Goal: Task Accomplishment & Management: Use online tool/utility

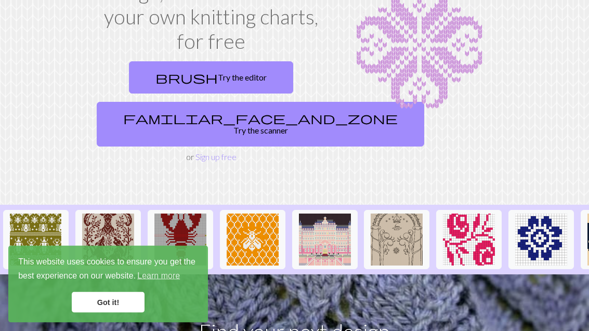
scroll to position [94, 0]
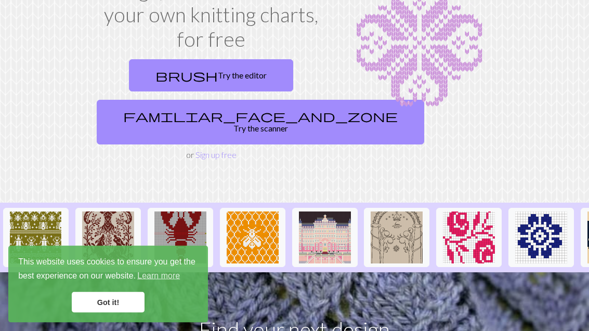
click at [108, 313] on link "Got it!" at bounding box center [108, 302] width 73 height 21
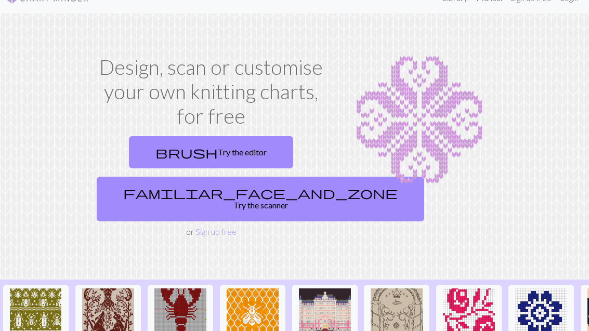
scroll to position [0, 0]
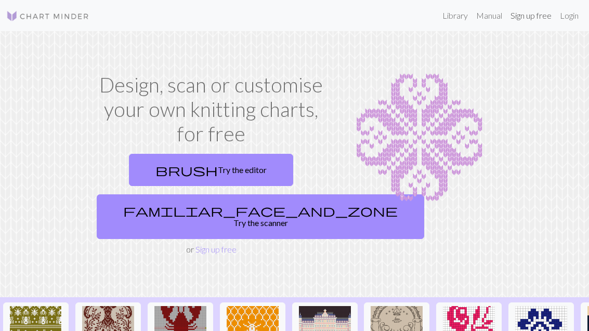
click at [527, 22] on link "Sign up free" at bounding box center [530, 15] width 49 height 21
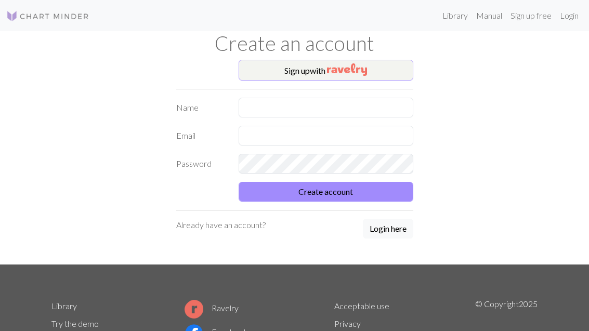
click at [340, 68] on img "button" at bounding box center [347, 69] width 40 height 12
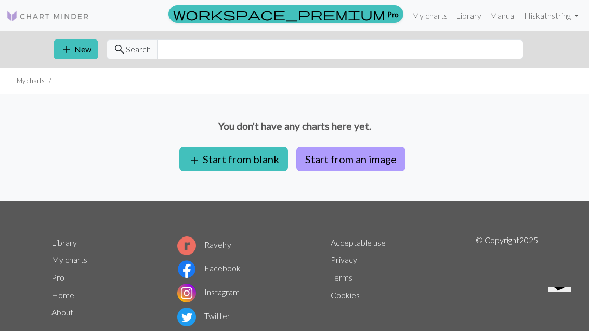
click at [350, 163] on button "Start from an image" at bounding box center [350, 158] width 109 height 25
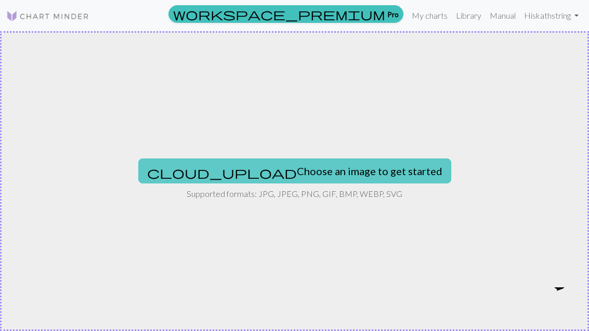
click at [322, 174] on button "cloud_upload Choose an image to get started" at bounding box center [294, 170] width 313 height 25
type input "C:\fakepath\IMG_0039.jpeg"
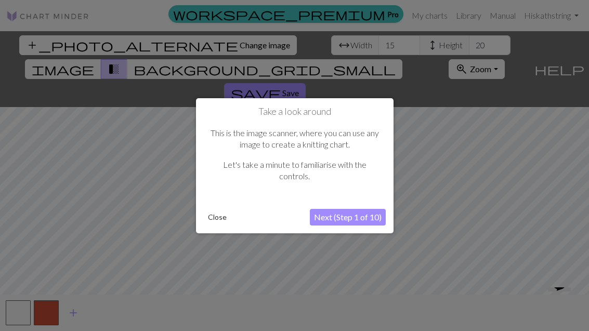
click at [345, 219] on button "Next (Step 1 of 10)" at bounding box center [348, 217] width 76 height 17
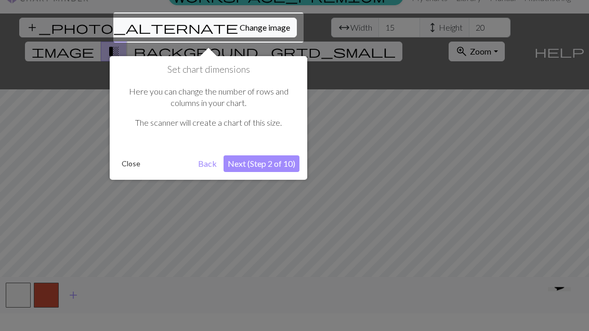
scroll to position [20, 0]
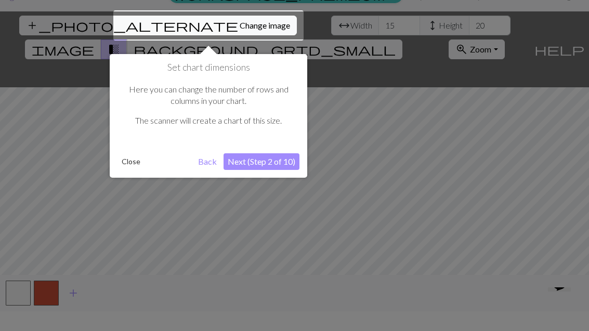
click at [198, 37] on div at bounding box center [208, 25] width 190 height 30
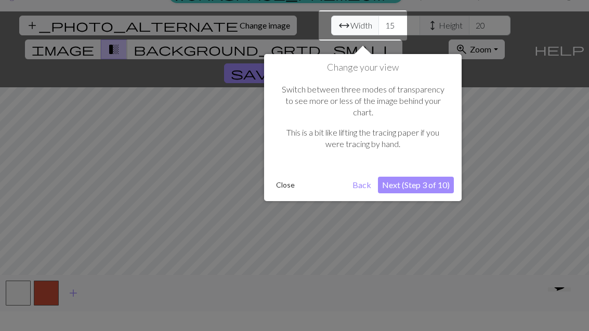
click at [198, 30] on div at bounding box center [294, 162] width 589 height 364
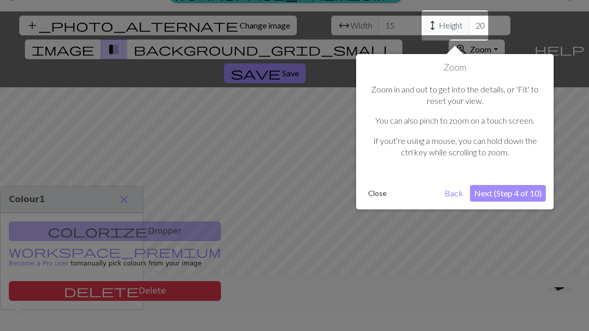
click at [498, 187] on button "Next (Step 4 of 10)" at bounding box center [508, 193] width 76 height 17
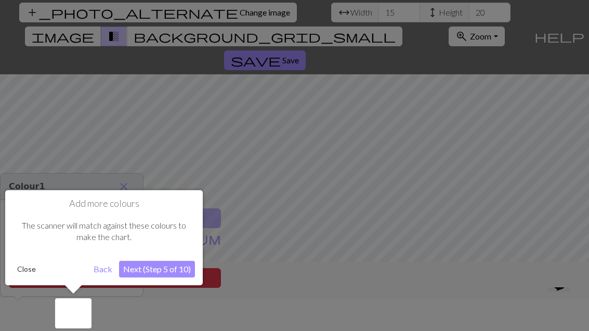
scroll to position [33, 0]
click at [165, 266] on button "Next (Step 5 of 10)" at bounding box center [157, 268] width 76 height 17
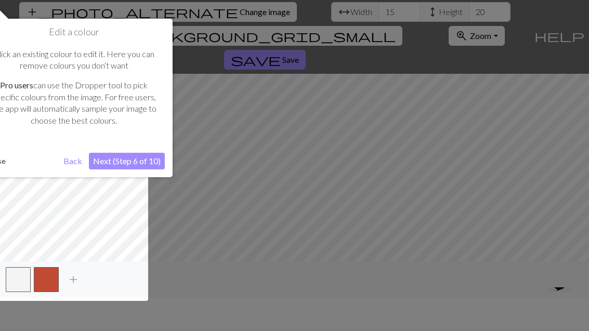
click at [135, 159] on button "Next (Step 6 of 10)" at bounding box center [127, 161] width 76 height 17
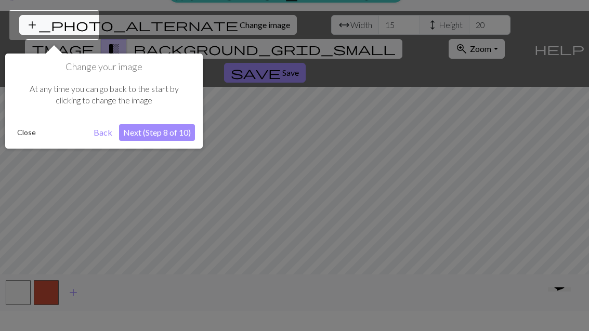
scroll to position [20, 0]
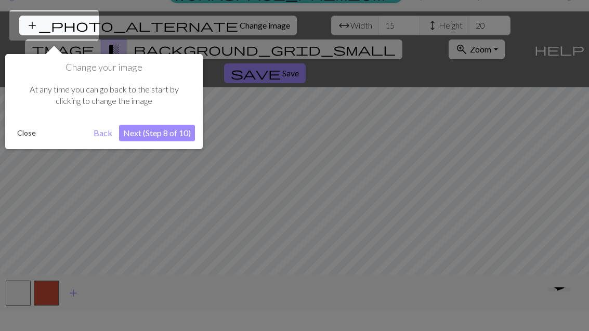
click at [158, 134] on button "Next (Step 8 of 10)" at bounding box center [157, 133] width 76 height 17
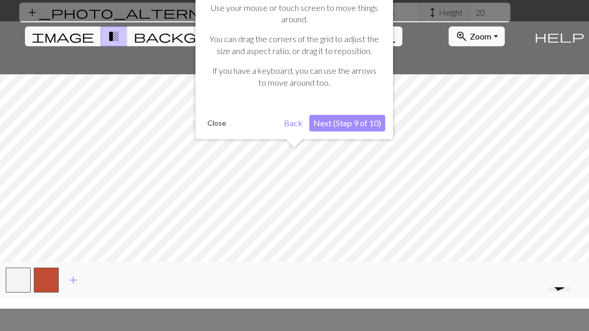
scroll to position [33, 0]
click at [351, 120] on button "Next (Step 9 of 10)" at bounding box center [347, 122] width 76 height 17
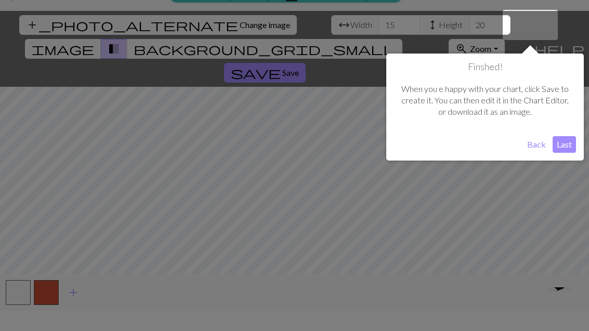
scroll to position [20, 0]
click at [566, 146] on button "Last" at bounding box center [563, 145] width 23 height 17
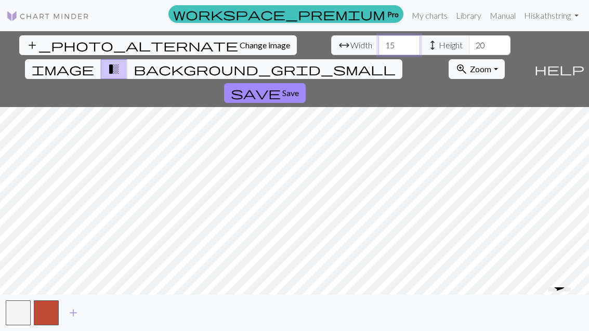
click at [378, 35] on input "15" at bounding box center [399, 45] width 42 height 20
type input "1"
type input "64"
click at [469, 35] on input "20" at bounding box center [490, 45] width 42 height 20
type input "2"
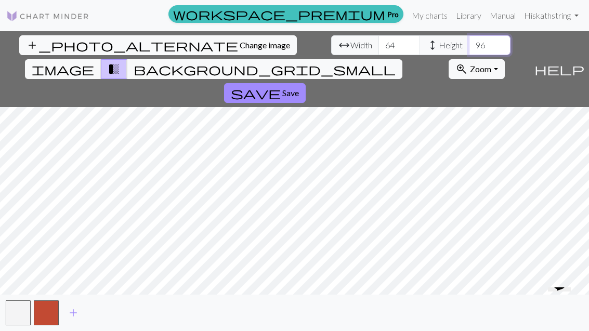
click at [469, 35] on input "96" at bounding box center [490, 45] width 42 height 20
type input "9"
type input "110"
click at [77, 320] on span "add" at bounding box center [73, 312] width 12 height 15
click at [106, 320] on span "add" at bounding box center [101, 312] width 12 height 15
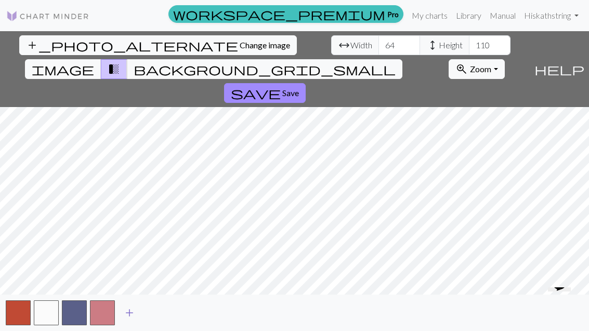
click at [133, 320] on span "add" at bounding box center [129, 312] width 12 height 15
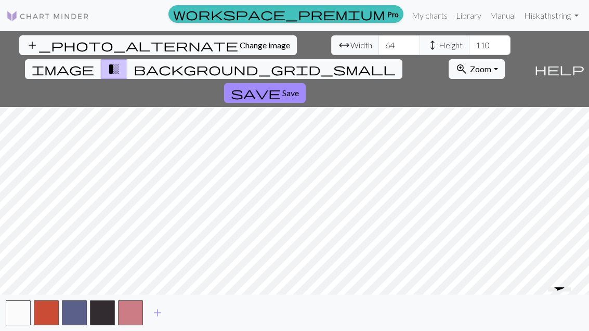
click at [94, 62] on span "image" at bounding box center [63, 69] width 62 height 15
click at [127, 59] on button "transition_fade" at bounding box center [114, 69] width 26 height 20
click at [395, 59] on button "background_grid_small" at bounding box center [264, 69] width 275 height 20
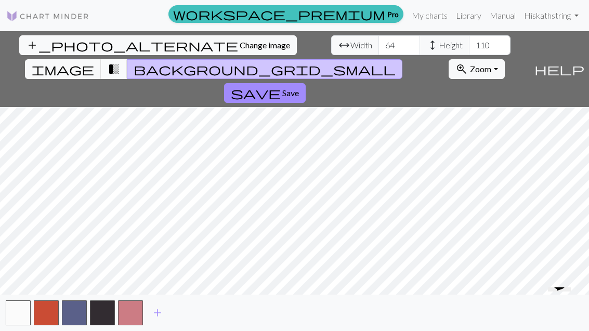
click at [120, 62] on span "transition_fade" at bounding box center [114, 69] width 12 height 15
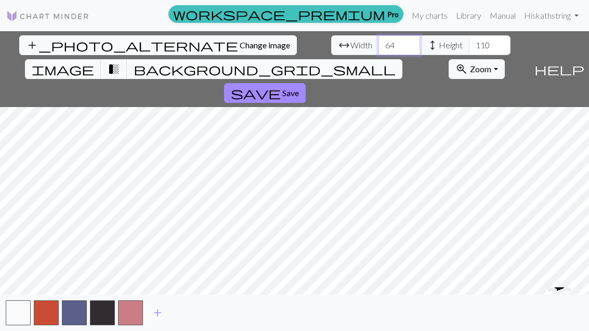
click at [378, 35] on input "64" at bounding box center [399, 45] width 42 height 20
type input "6"
type input "48"
click at [469, 35] on input "110" at bounding box center [490, 45] width 42 height 20
type input "1"
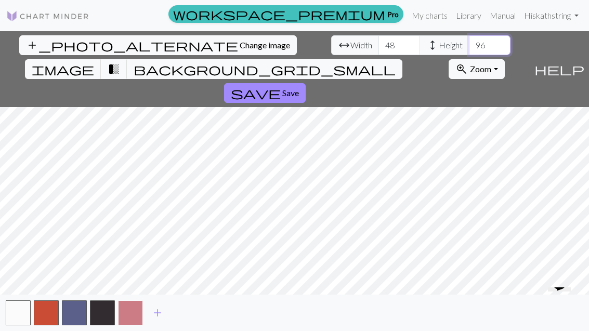
type input "96"
click at [137, 325] on button "button" at bounding box center [130, 312] width 25 height 25
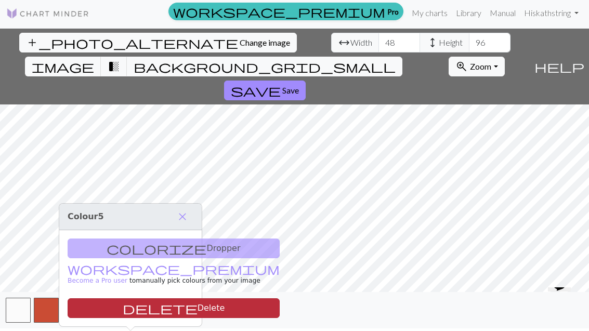
click at [159, 298] on button "delete Delete" at bounding box center [174, 308] width 212 height 20
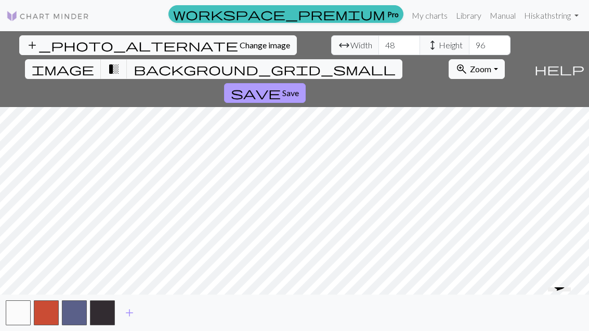
click at [299, 88] on span "Save" at bounding box center [290, 93] width 17 height 10
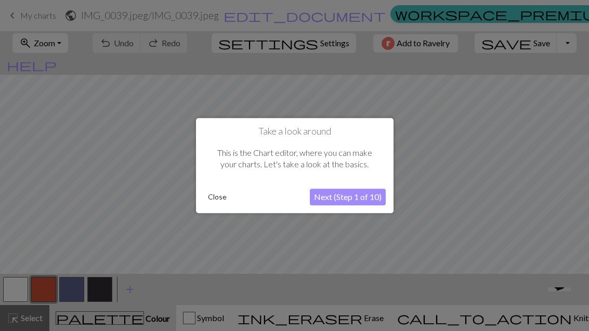
click at [358, 198] on button "Next (Step 1 of 10)" at bounding box center [348, 197] width 76 height 17
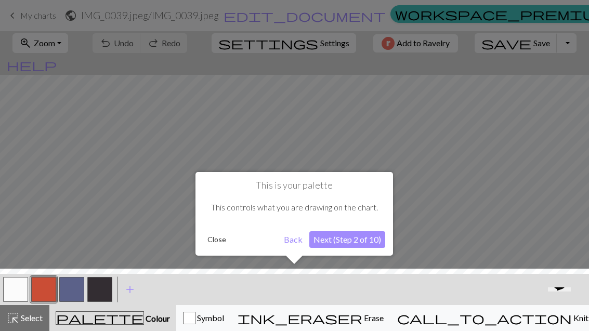
click at [358, 242] on button "Next (Step 2 of 10)" at bounding box center [347, 239] width 76 height 17
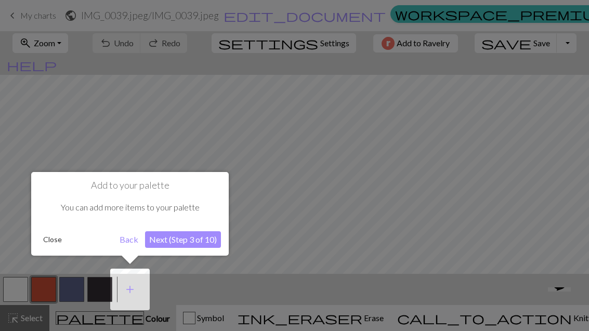
click at [197, 239] on button "Next (Step 3 of 10)" at bounding box center [183, 239] width 76 height 17
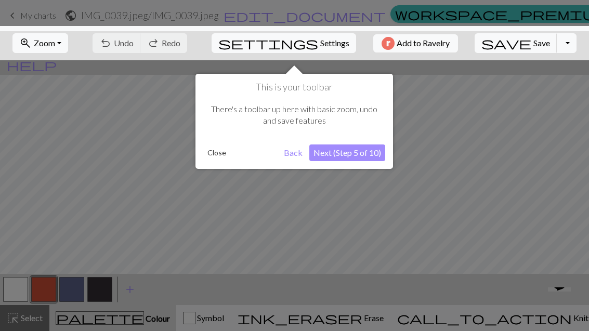
click at [355, 153] on button "Next (Step 5 of 10)" at bounding box center [347, 152] width 76 height 17
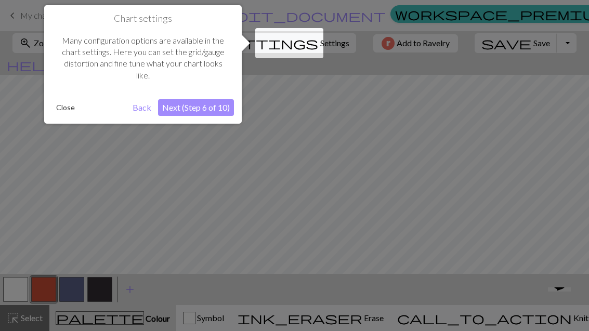
click at [202, 105] on button "Next (Step 6 of 10)" at bounding box center [196, 107] width 76 height 17
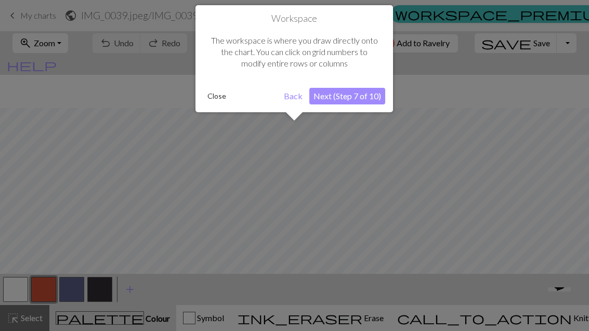
scroll to position [39, 0]
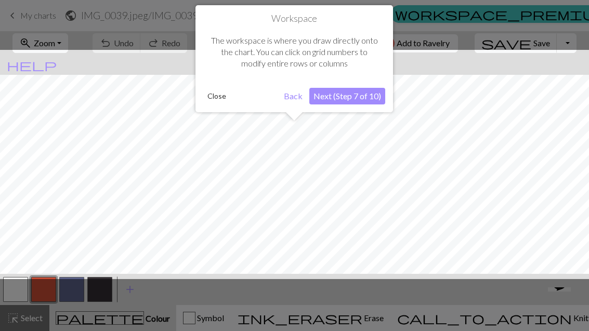
click at [350, 96] on button "Next (Step 7 of 10)" at bounding box center [347, 96] width 76 height 17
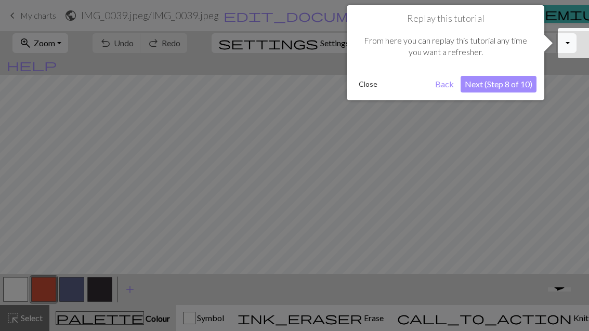
click at [510, 78] on button "Next (Step 8 of 10)" at bounding box center [498, 84] width 76 height 17
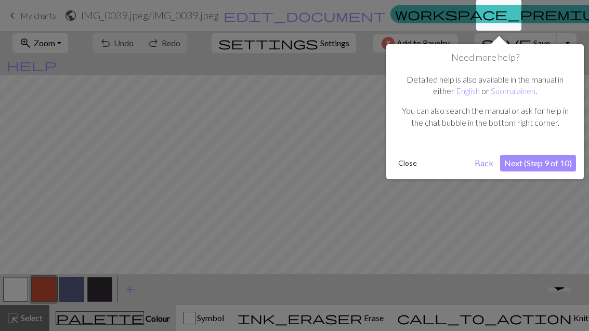
click at [538, 161] on button "Next (Step 9 of 10)" at bounding box center [538, 163] width 76 height 17
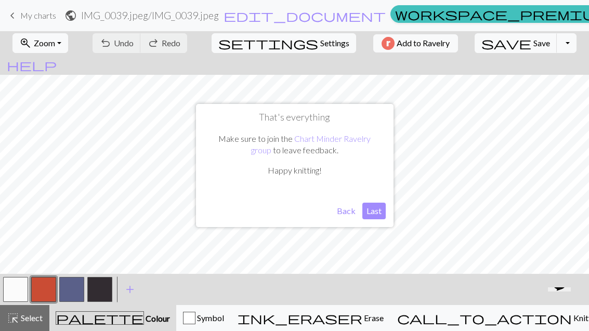
click at [378, 208] on button "Last" at bounding box center [373, 211] width 23 height 17
click at [533, 45] on span "Save" at bounding box center [541, 43] width 17 height 10
click at [556, 43] on button "Toggle Dropdown" at bounding box center [566, 43] width 20 height 20
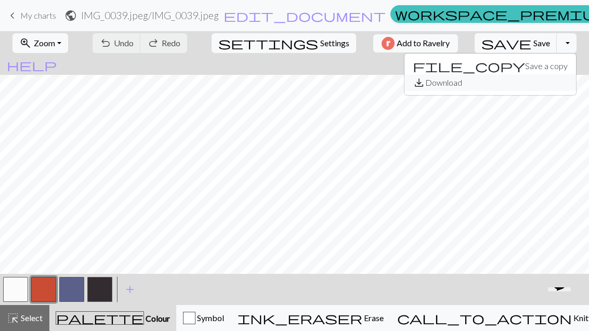
click at [511, 84] on button "save_alt Download" at bounding box center [489, 82] width 171 height 17
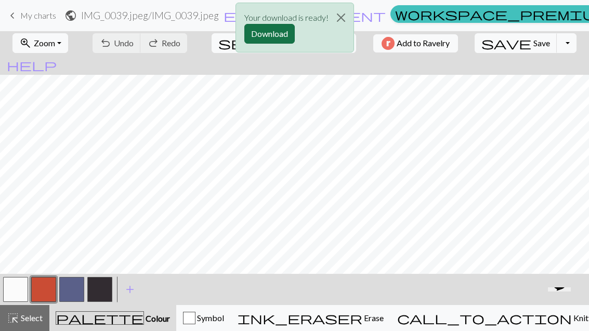
click at [276, 33] on button "Download" at bounding box center [269, 34] width 50 height 20
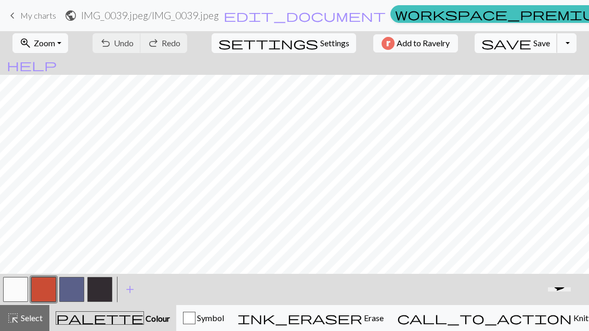
click at [500, 50] on button "save Save Save" at bounding box center [515, 43] width 83 height 20
click at [556, 50] on button "Toggle Dropdown" at bounding box center [566, 43] width 20 height 20
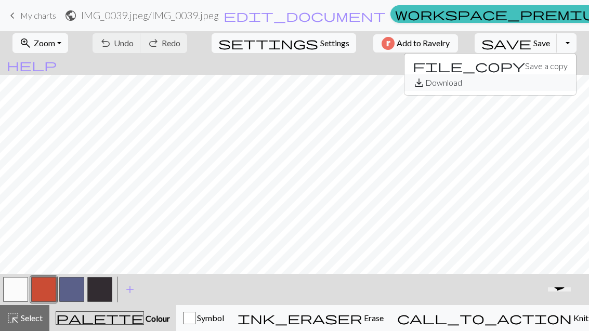
click at [499, 83] on button "save_alt Download" at bounding box center [489, 82] width 171 height 17
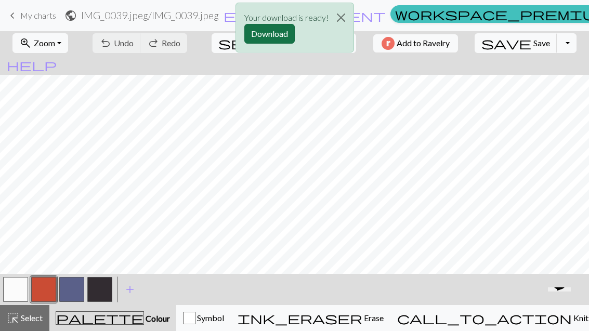
click at [272, 34] on button "Download" at bounding box center [269, 34] width 50 height 20
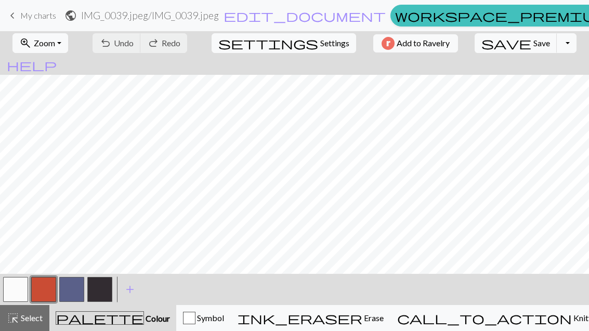
click at [531, 41] on html "This website uses cookies to ensure you get the best experience on our website.…" at bounding box center [294, 165] width 589 height 331
click at [528, 47] on html "This website uses cookies to ensure you get the best experience on our website.…" at bounding box center [294, 165] width 589 height 331
click at [533, 51] on html "This website uses cookies to ensure you get the best experience on our website.…" at bounding box center [294, 165] width 589 height 331
click at [530, 44] on html "This website uses cookies to ensure you get the best experience on our website.…" at bounding box center [294, 165] width 589 height 331
click at [502, 46] on html "This website uses cookies to ensure you get the best experience on our website.…" at bounding box center [294, 165] width 589 height 331
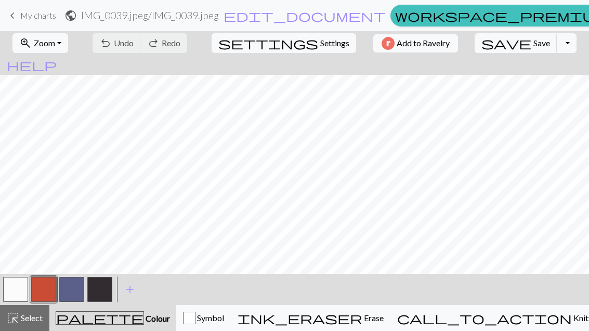
click at [497, 49] on html "This website uses cookies to ensure you get the best experience on our website.…" at bounding box center [294, 165] width 589 height 331
click at [532, 49] on html "This website uses cookies to ensure you get the best experience on our website.…" at bounding box center [294, 165] width 589 height 331
